Goal: Use online tool/utility: Use online tool/utility

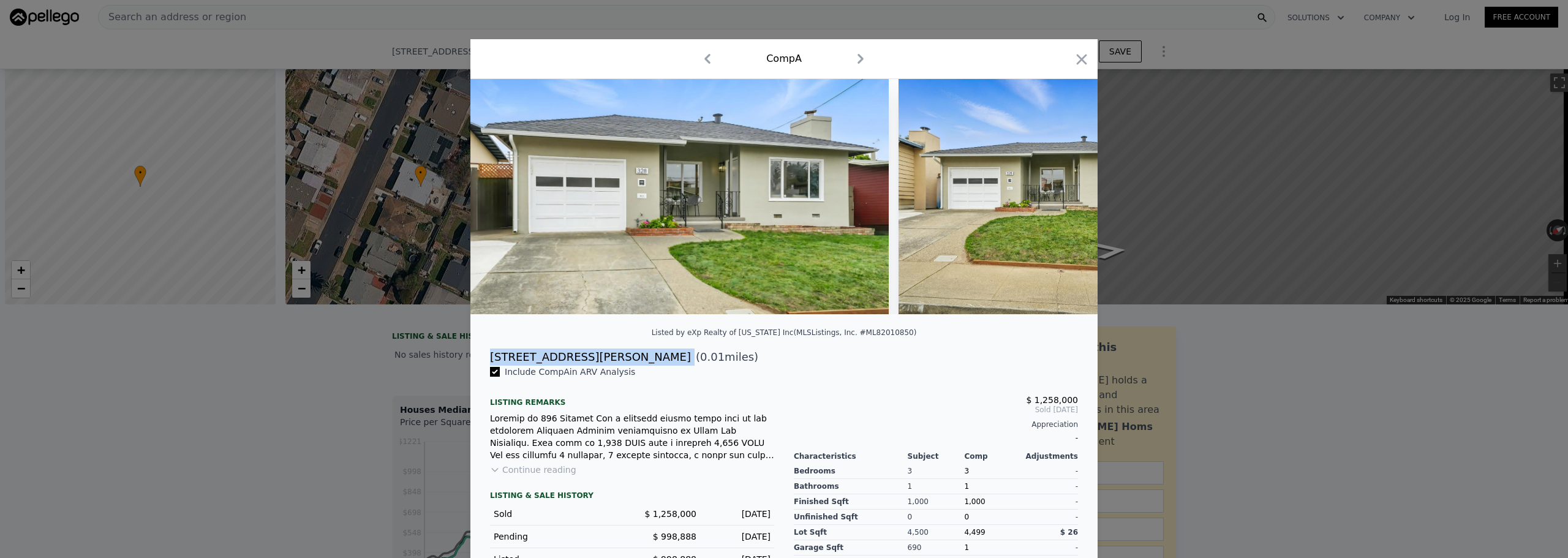
scroll to position [0, 5925]
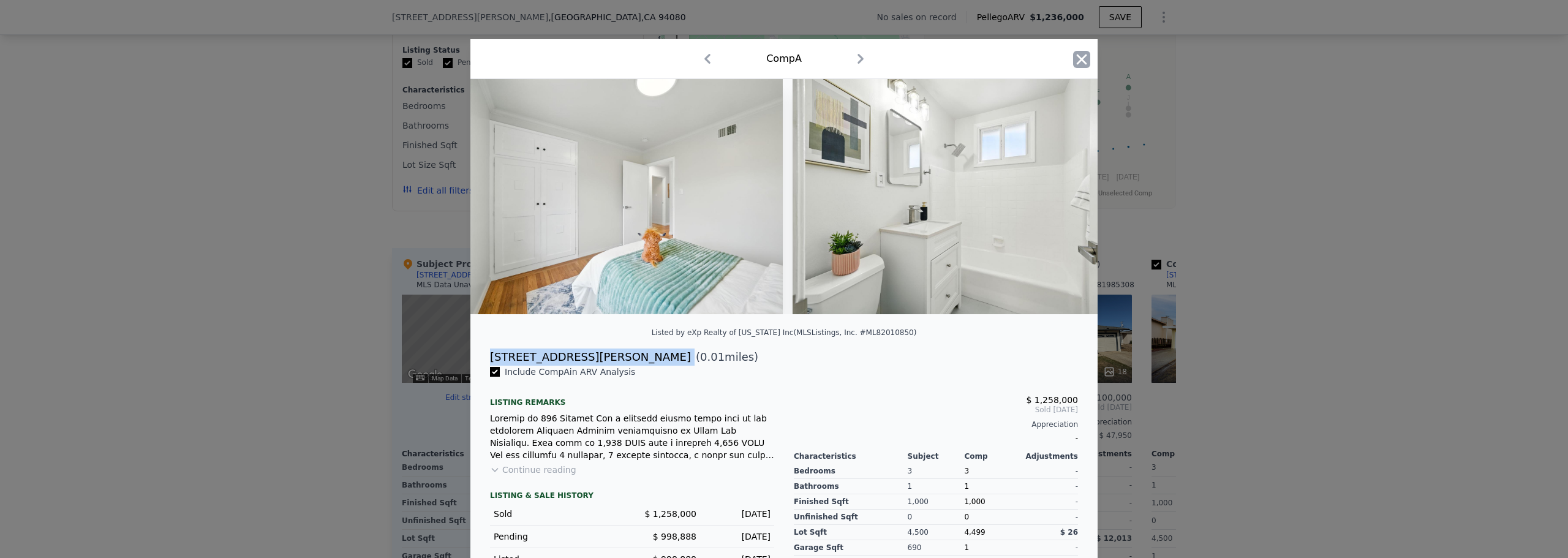
click at [1079, 61] on icon "button" at bounding box center [1082, 59] width 10 height 10
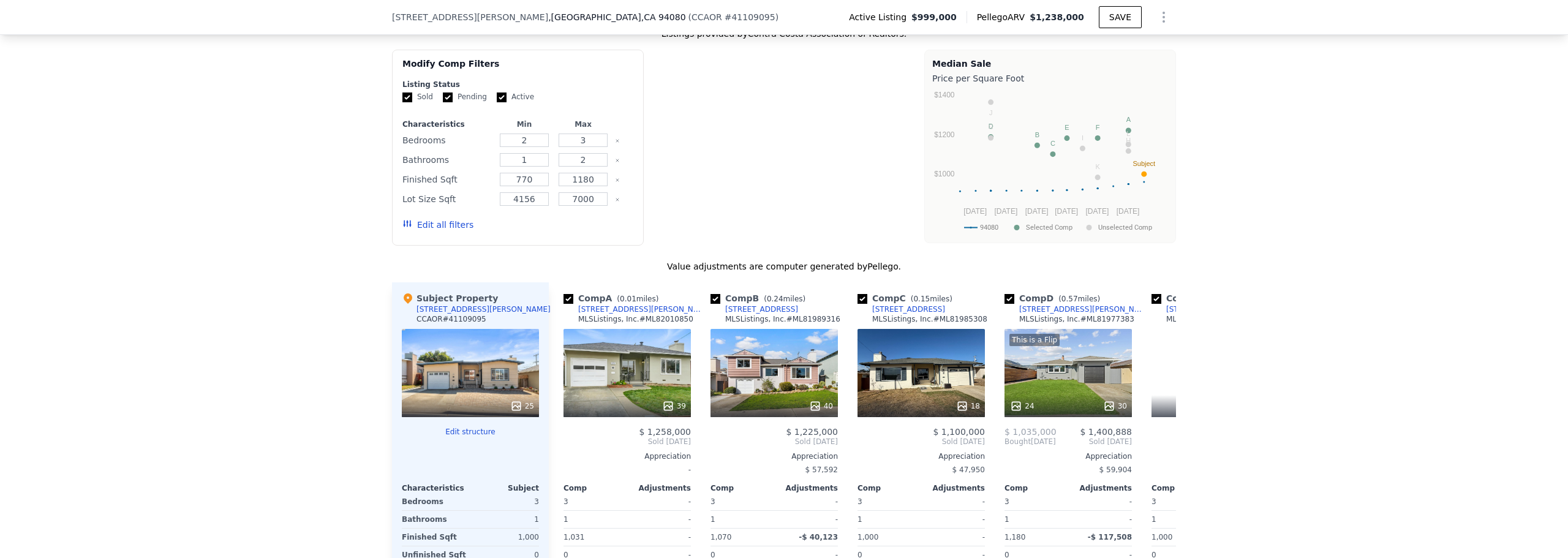
type input "4"
type input "$ 1,238,000"
type input "$ 86,352"
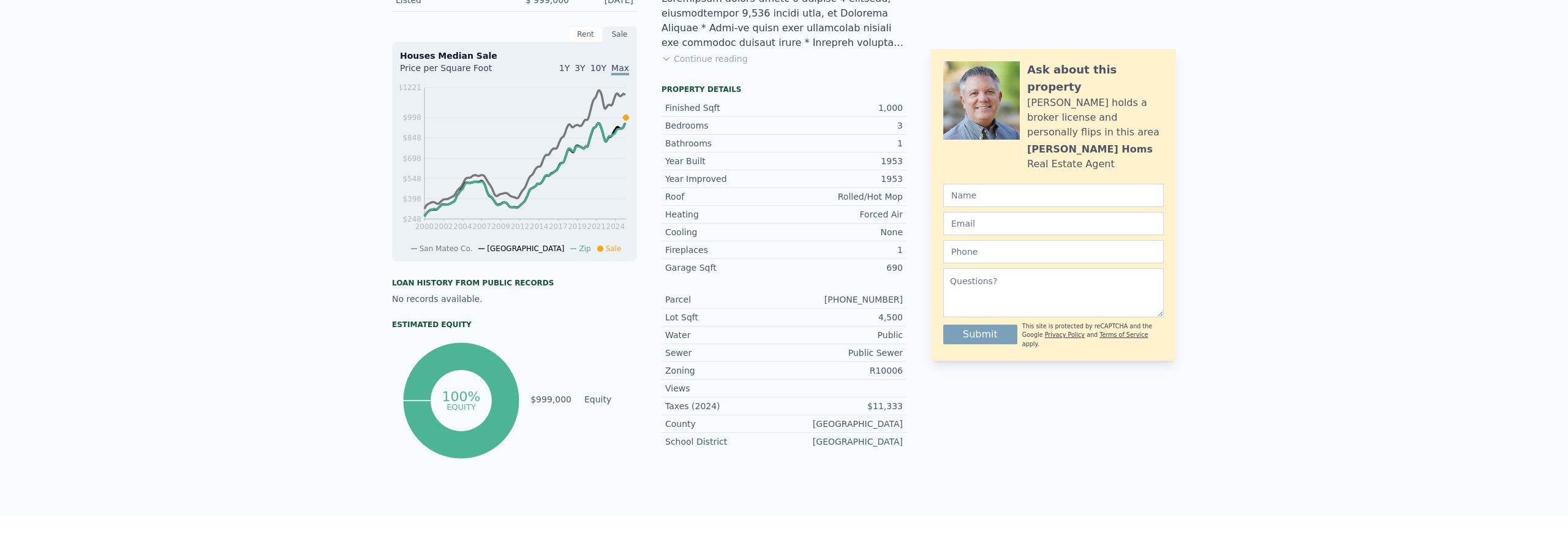
scroll to position [27, 0]
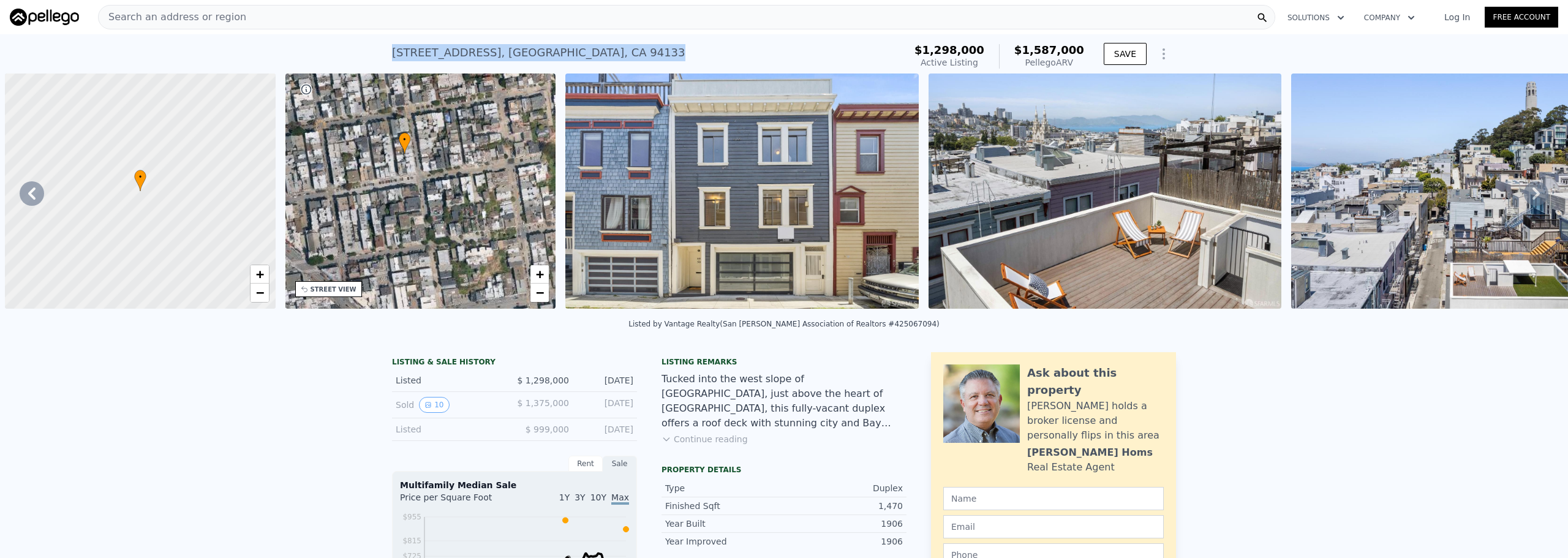
scroll to position [0, 285]
